Goal: Information Seeking & Learning: Learn about a topic

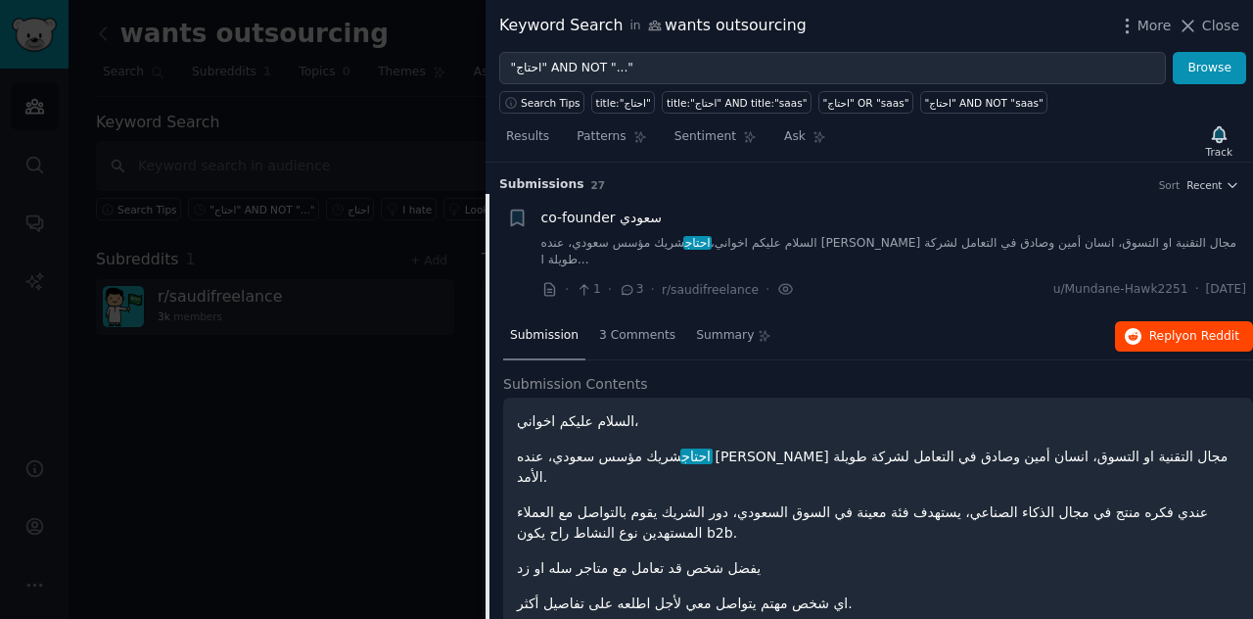
scroll to position [30, 0]
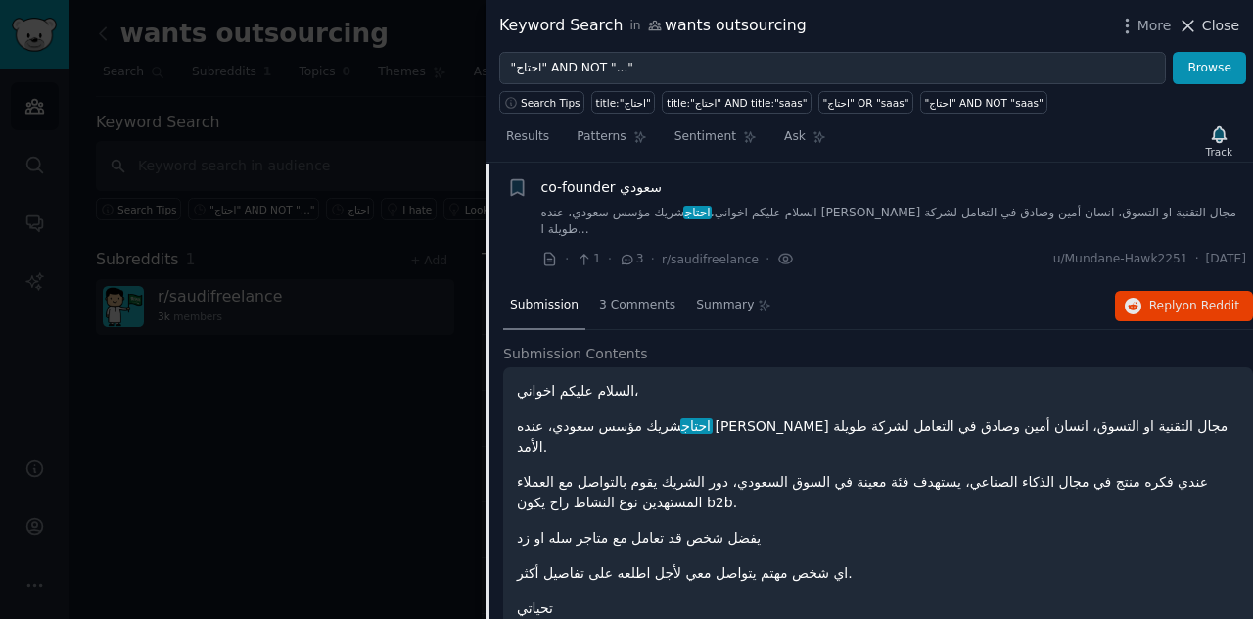
click at [1203, 25] on button "Close" at bounding box center [1209, 26] width 62 height 21
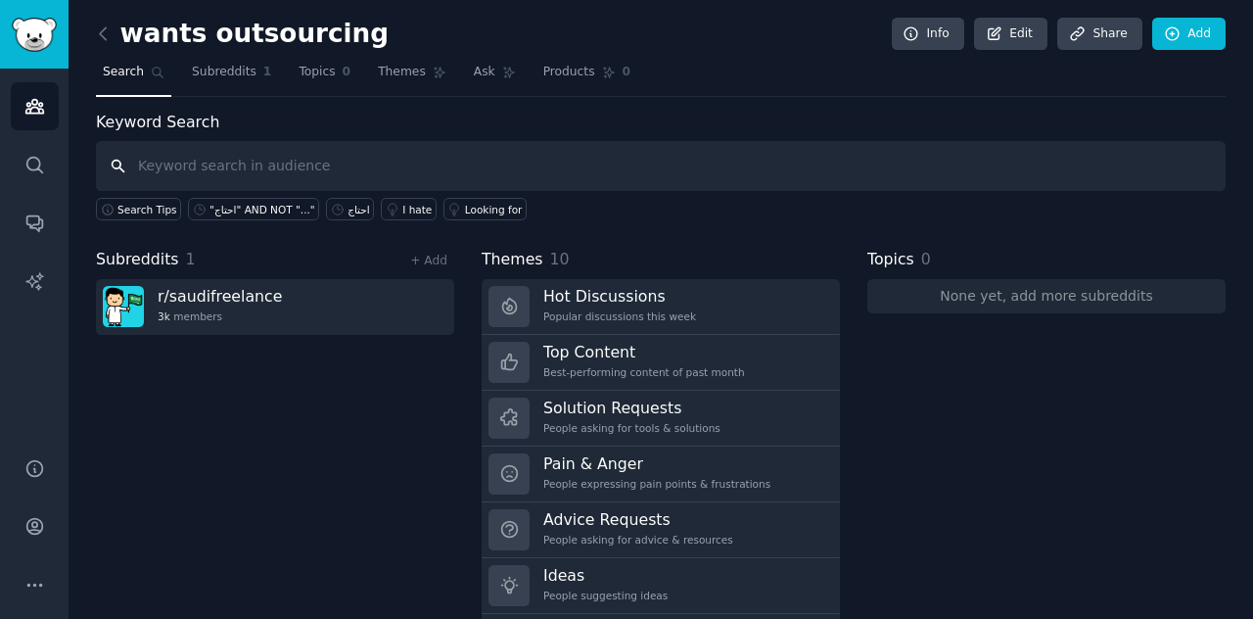
click at [377, 177] on input "text" at bounding box center [661, 166] width 1130 height 50
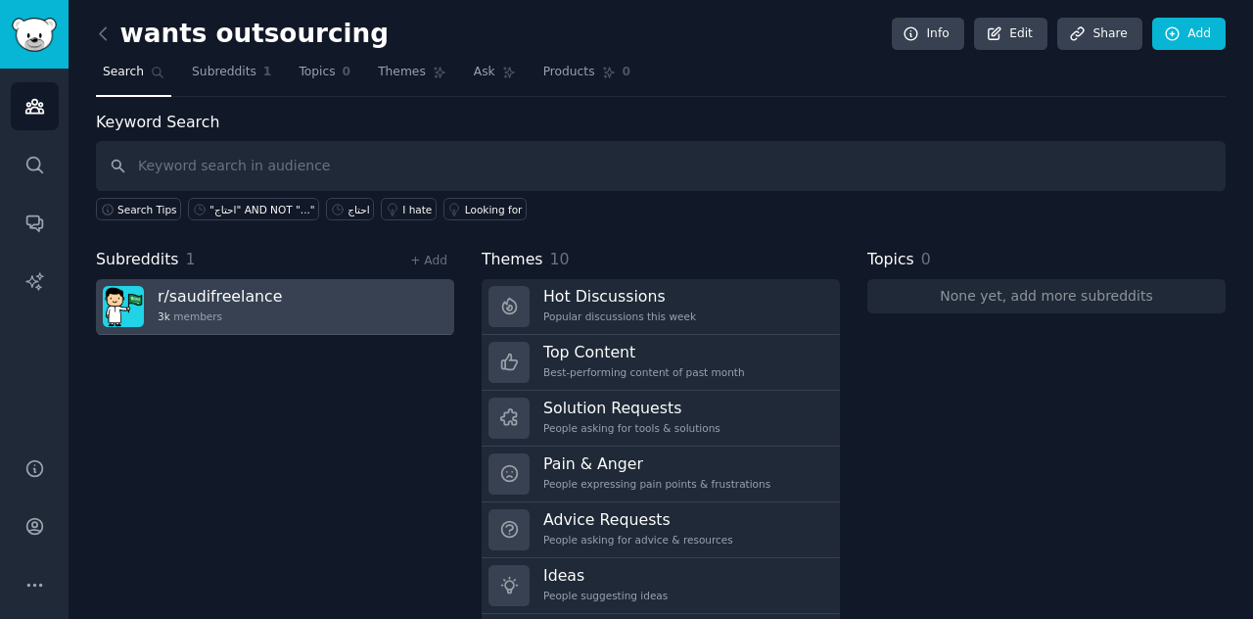
click at [222, 293] on h3 "r/ saudifreelance" at bounding box center [220, 296] width 124 height 21
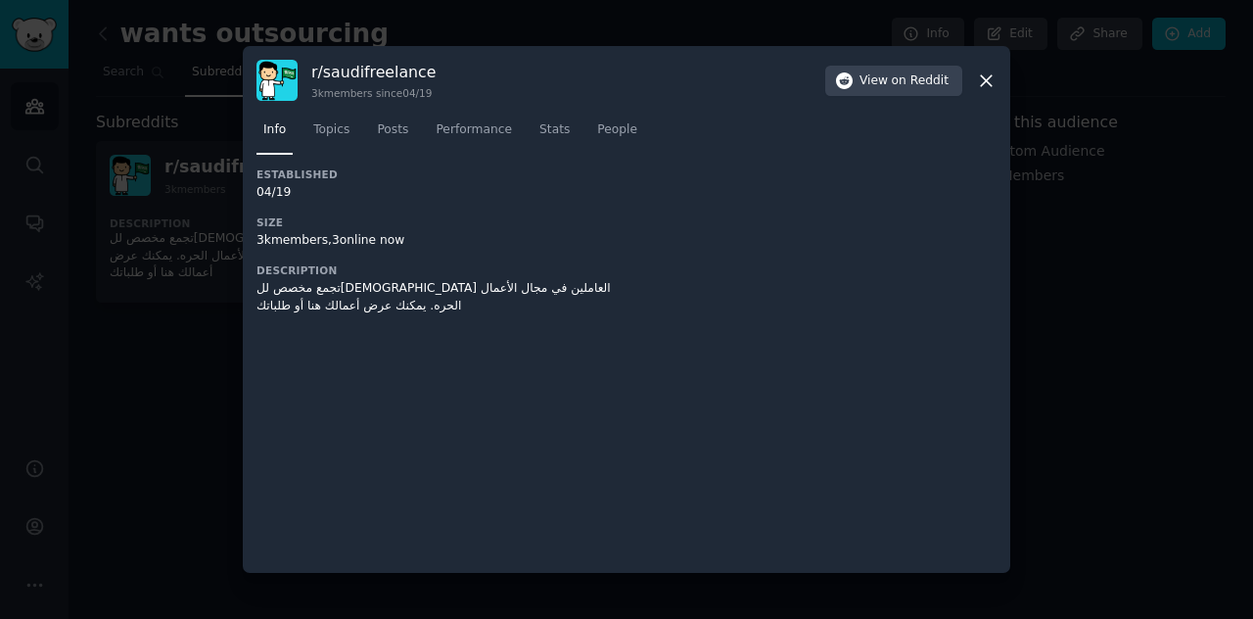
click at [352, 305] on div "تجمع مخصص للسعوديين العاملين في مجال الأعمال الحره. يمكنك عرض أعمالك هنا أو طلب…" at bounding box center [441, 297] width 370 height 34
click at [474, 295] on div "تجمع مخصص للسعوديين العاملين في مجال الأعمال الحره. يمكنك عرض أعمالك هنا أو طلب…" at bounding box center [441, 297] width 370 height 34
drag, startPoint x: 613, startPoint y: 285, endPoint x: 445, endPoint y: 297, distance: 167.8
click at [446, 297] on div "Established 04/19 Size 3k members, 3 online now Description تجمع مخصص للسعوديين…" at bounding box center [626, 248] width 740 height 162
click at [444, 297] on div "تجمع مخصص للسعوديين العاملين في مجال الأعمال الحره. يمكنك عرض أعمالك هنا أو طلب…" at bounding box center [441, 297] width 370 height 34
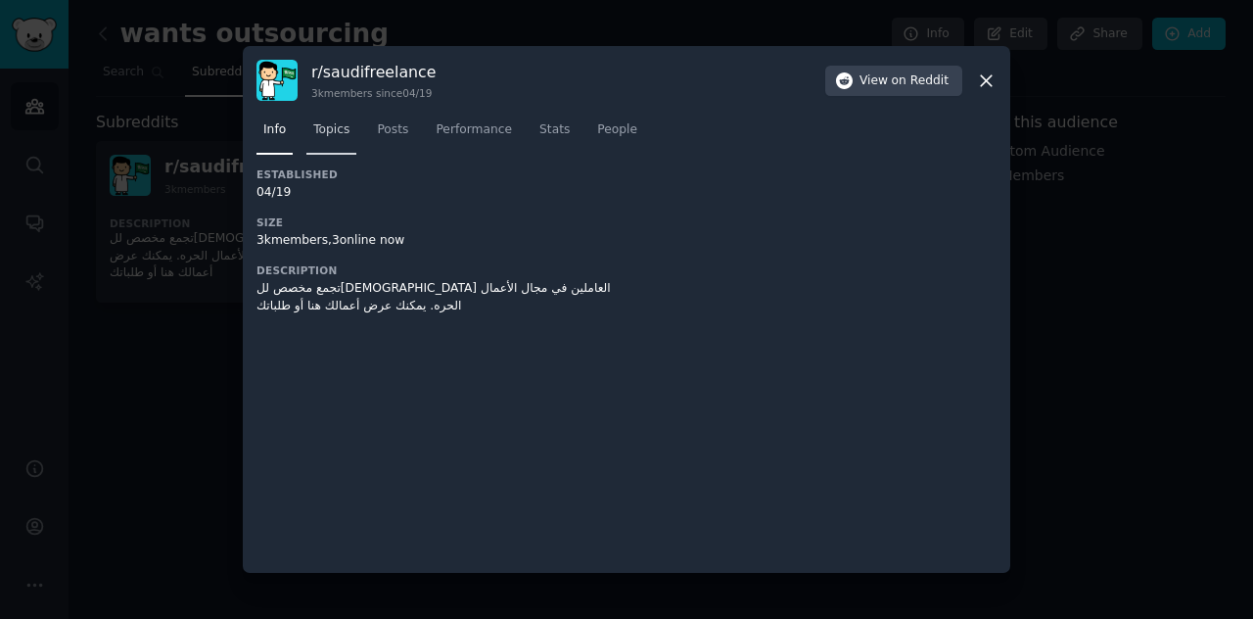
click at [324, 137] on span "Topics" at bounding box center [331, 130] width 36 height 18
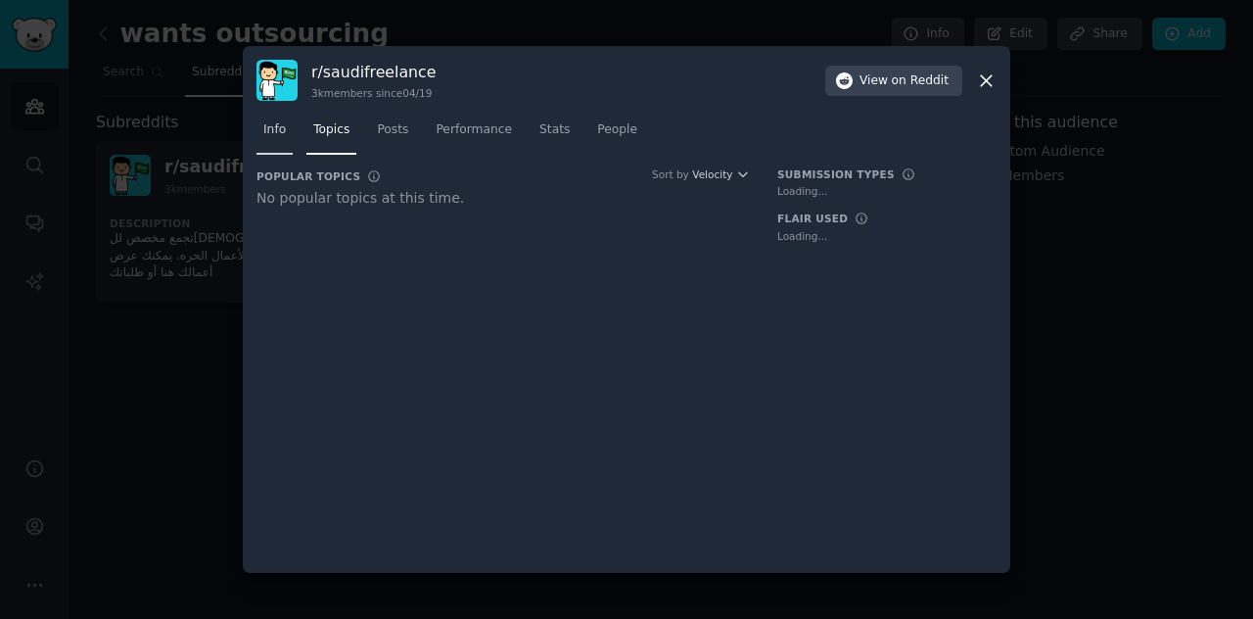
click at [263, 138] on span "Info" at bounding box center [274, 130] width 23 height 18
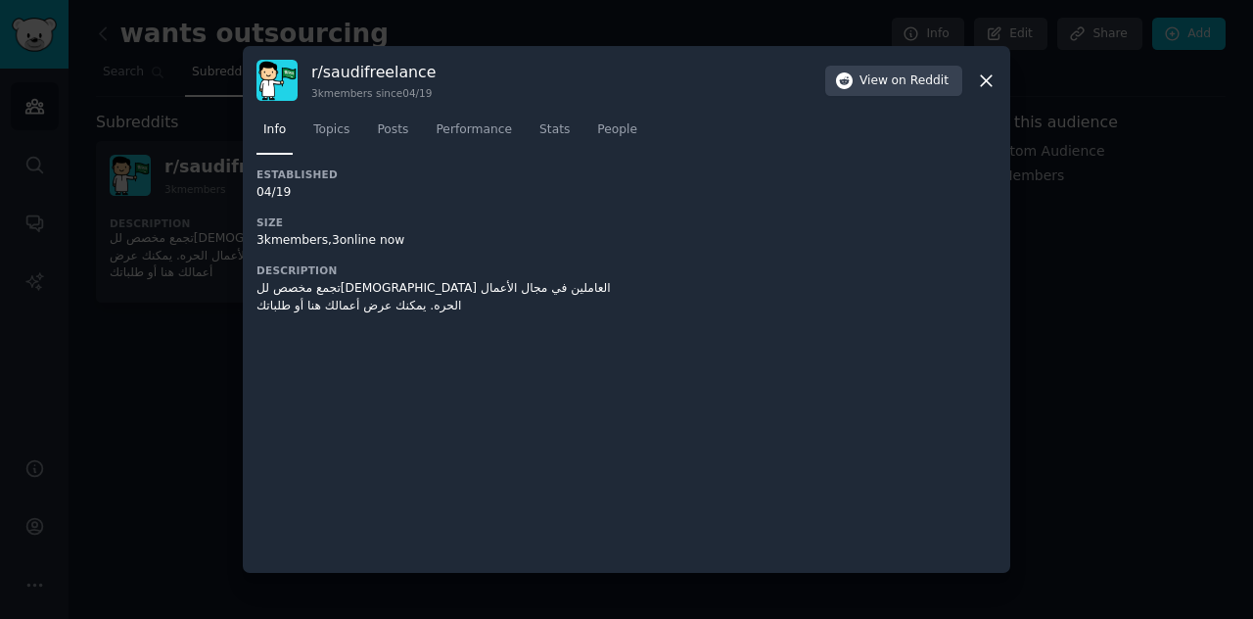
click at [986, 76] on icon at bounding box center [986, 80] width 21 height 21
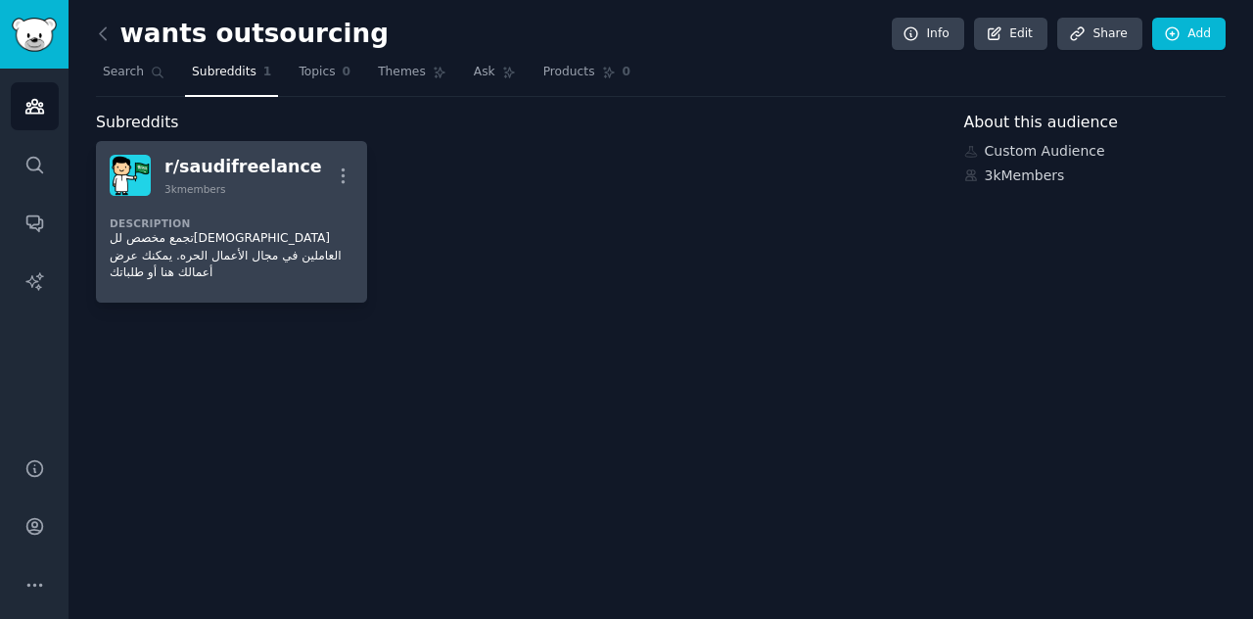
click at [251, 162] on div "r/ saudifreelance" at bounding box center [243, 167] width 158 height 24
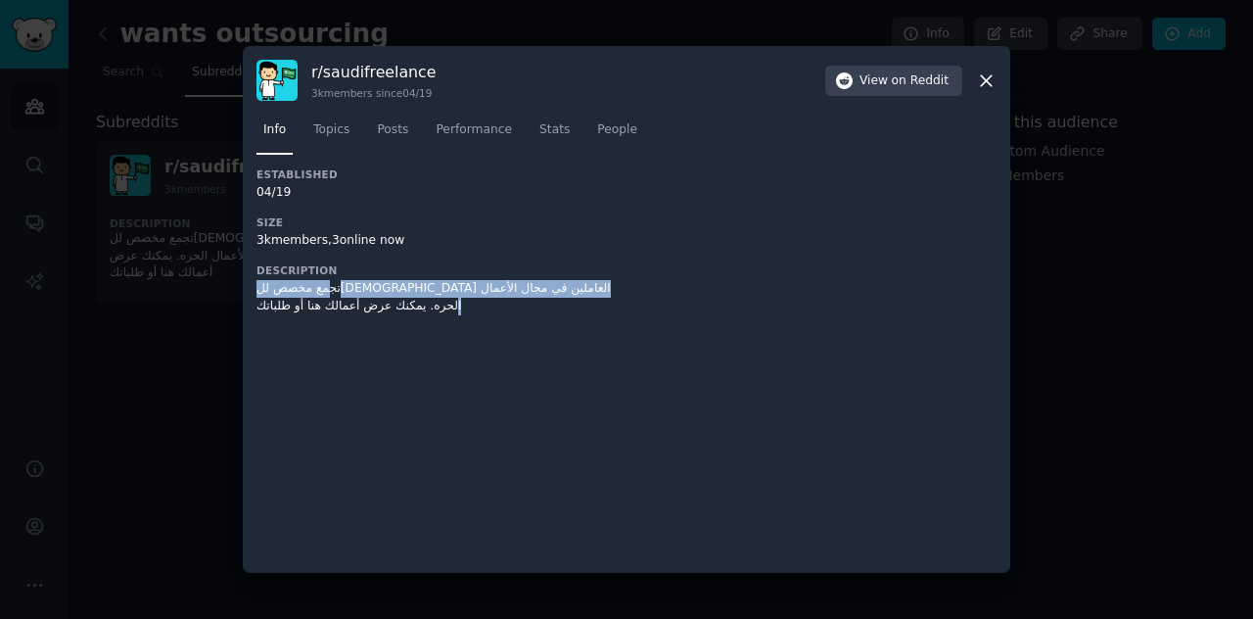
drag, startPoint x: 596, startPoint y: 292, endPoint x: 289, endPoint y: 295, distance: 307.4
click at [289, 295] on div "تجمع مخصص للسعوديين العاملين في مجال الأعمال الحره. يمكنك عرض أعمالك هنا أو طلب…" at bounding box center [441, 297] width 370 height 34
click at [305, 298] on div "تجمع مخصص للسعوديين العاملين في مجال الأعمال الحره. يمكنك عرض أعمالك هنا أو طلب…" at bounding box center [441, 297] width 370 height 34
click at [204, 382] on div at bounding box center [626, 309] width 1253 height 619
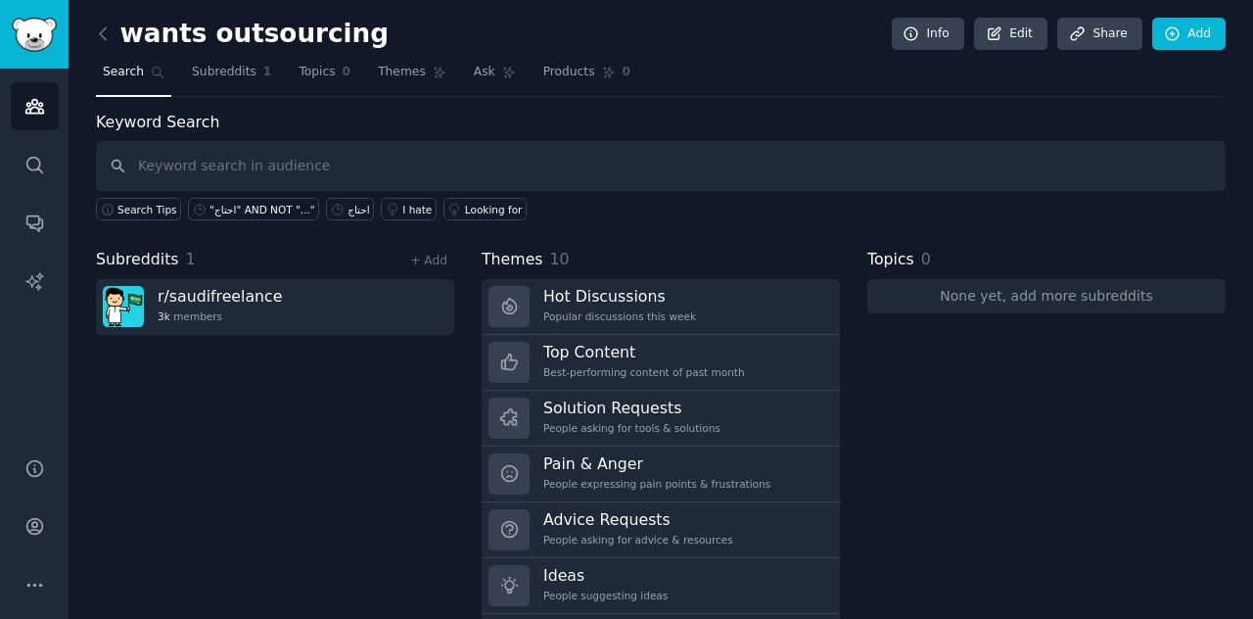
click at [622, 231] on div "Keyword Search Search Tips "احتاج" AND NOT "..." احتاج I hate Looking for Subre…" at bounding box center [661, 379] width 1130 height 537
click at [330, 214] on link "احتاج" at bounding box center [350, 209] width 48 height 23
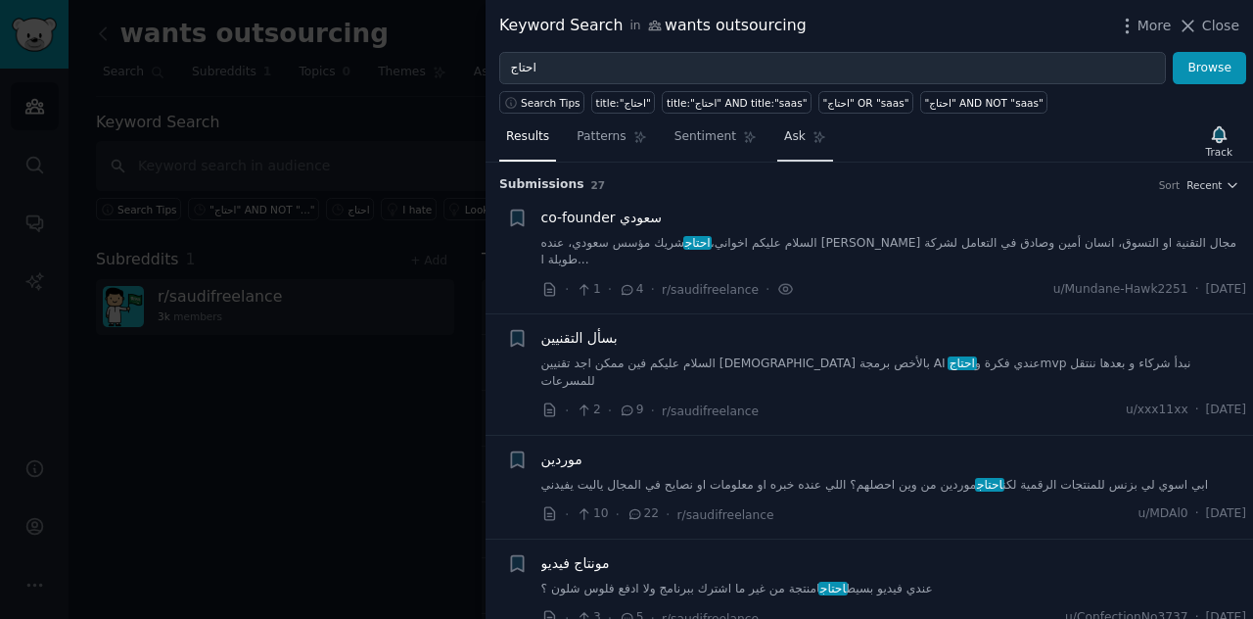
click at [784, 137] on span "Ask" at bounding box center [795, 137] width 22 height 18
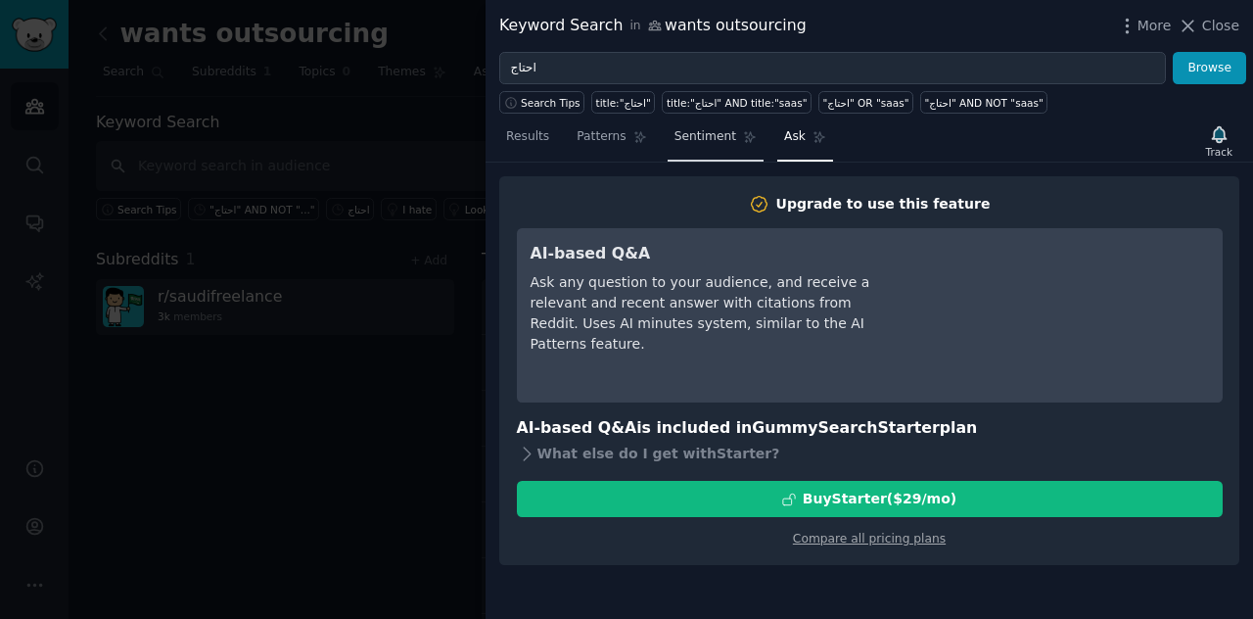
click at [692, 128] on span "Sentiment" at bounding box center [705, 137] width 62 height 18
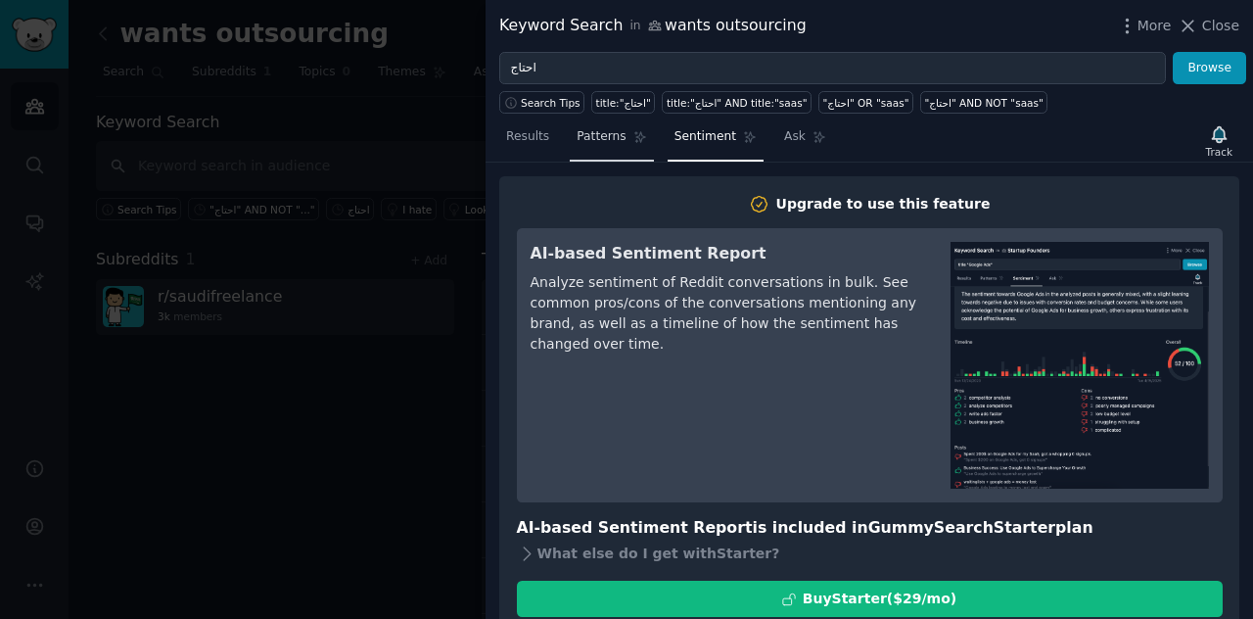
click at [614, 136] on span "Patterns" at bounding box center [601, 137] width 49 height 18
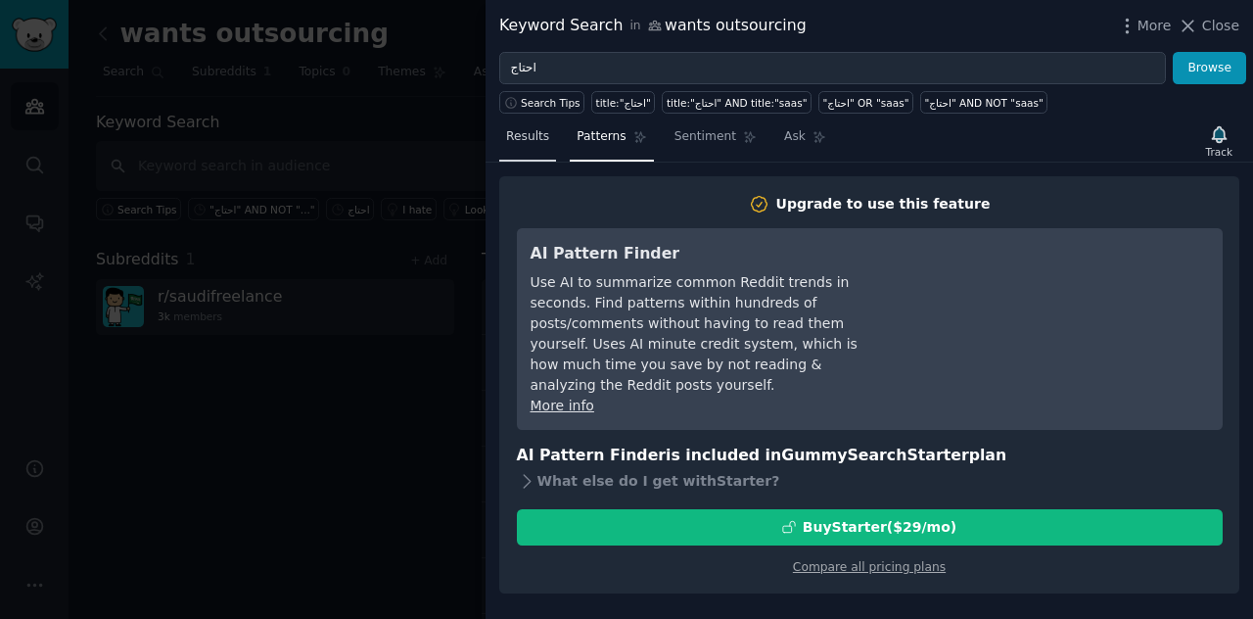
click at [533, 145] on link "Results" at bounding box center [527, 141] width 57 height 40
